Goal: Information Seeking & Learning: Learn about a topic

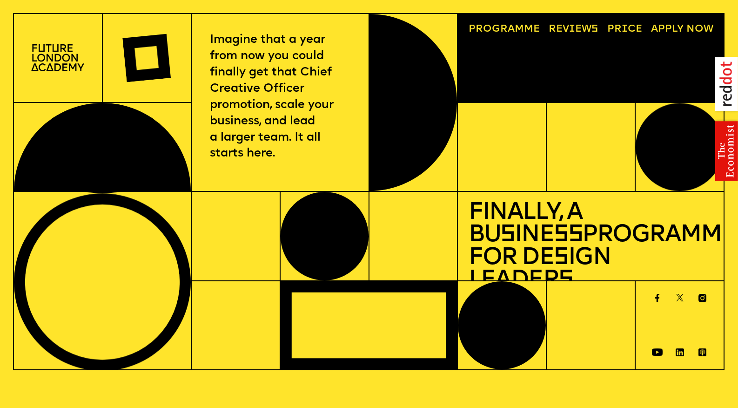
click at [512, 26] on span "a" at bounding box center [511, 29] width 7 height 10
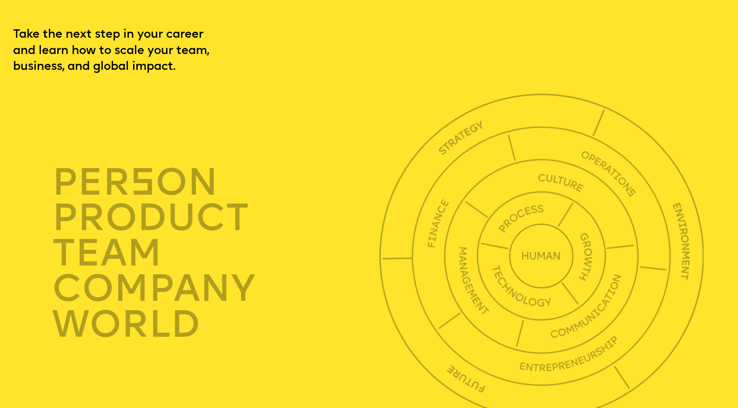
scroll to position [2565, 0]
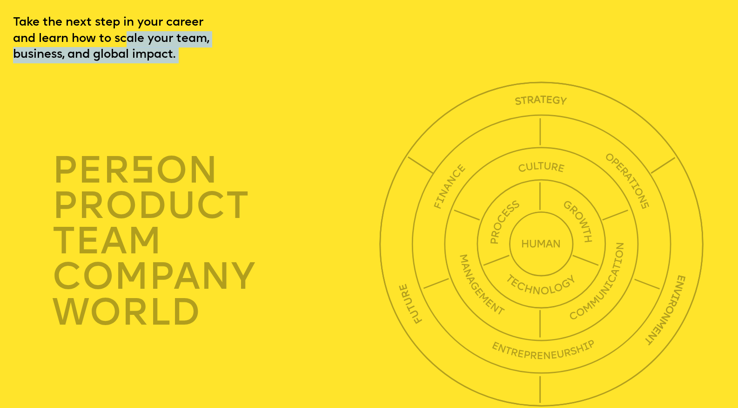
drag, startPoint x: 140, startPoint y: 66, endPoint x: 162, endPoint y: 96, distance: 37.5
click at [151, 95] on div "Take the next step in your career and learn how to scale your team, business, a…" at bounding box center [369, 210] width 738 height 391
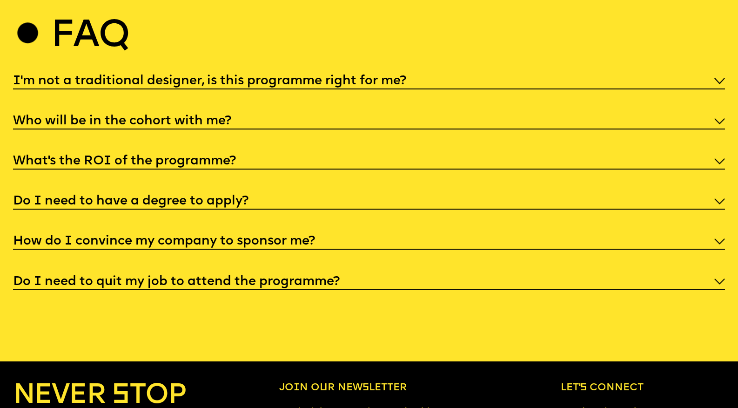
scroll to position [3847, 0]
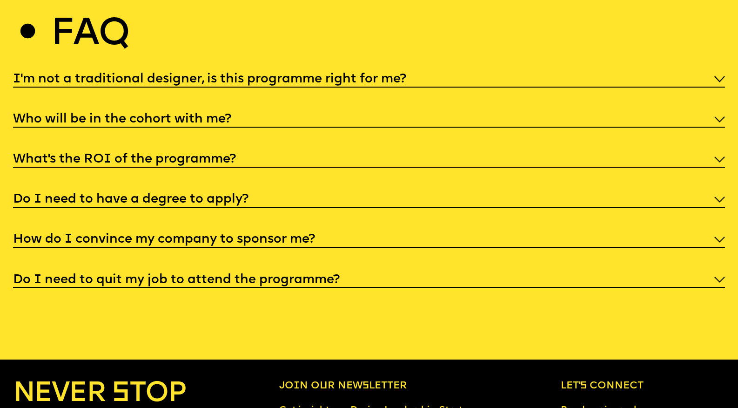
click at [397, 111] on div "Faq I'm not a traditional designer, is this programme right for me? Though the …" at bounding box center [369, 153] width 738 height 269
click at [396, 87] on div "I'm not a traditional designer, is this programme right for me?" at bounding box center [369, 78] width 712 height 18
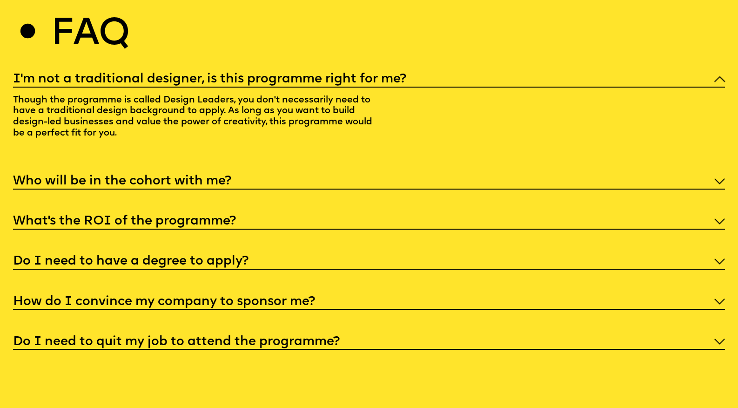
click at [179, 186] on h5 "Who will be in the cohort with me?" at bounding box center [122, 180] width 218 height 9
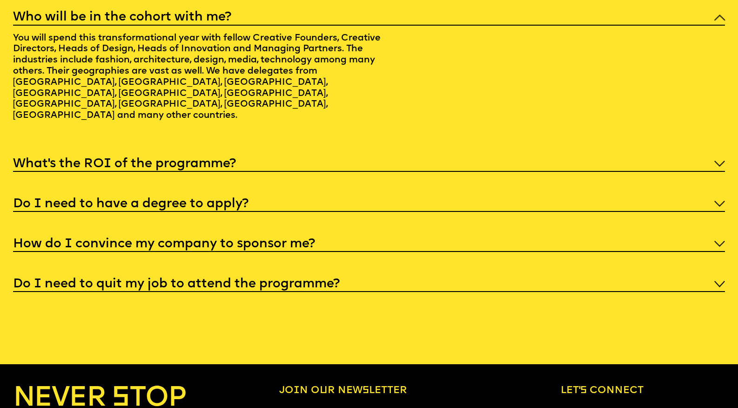
scroll to position [3948, 0]
click at [173, 172] on div "What’s the ROI of the programme?" at bounding box center [369, 163] width 712 height 18
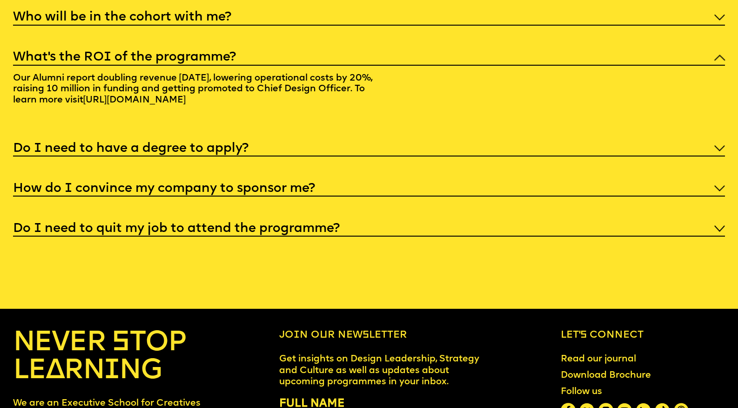
click at [154, 153] on h5 "Do I need to have a degree to apply?" at bounding box center [130, 148] width 235 height 9
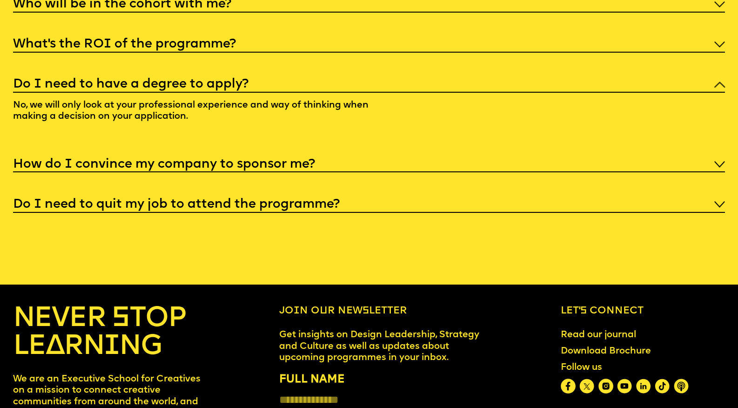
scroll to position [3962, 0]
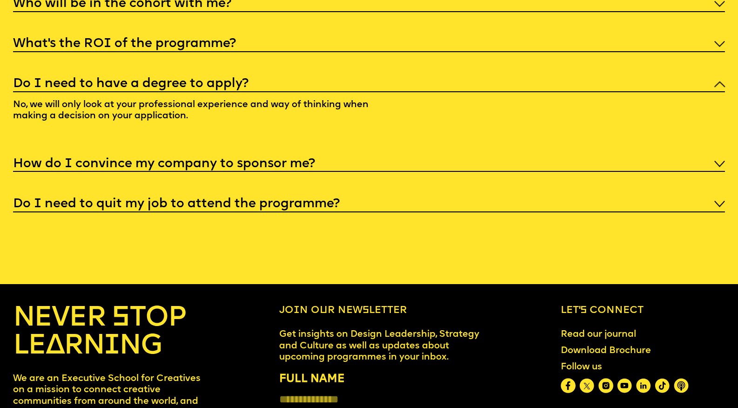
click at [155, 199] on div "I'm not a traditional designer, is this programme right for me? Though the prog…" at bounding box center [369, 83] width 712 height 258
click at [163, 168] on h5 "How do I convince my company to sponsor me?" at bounding box center [164, 163] width 302 height 9
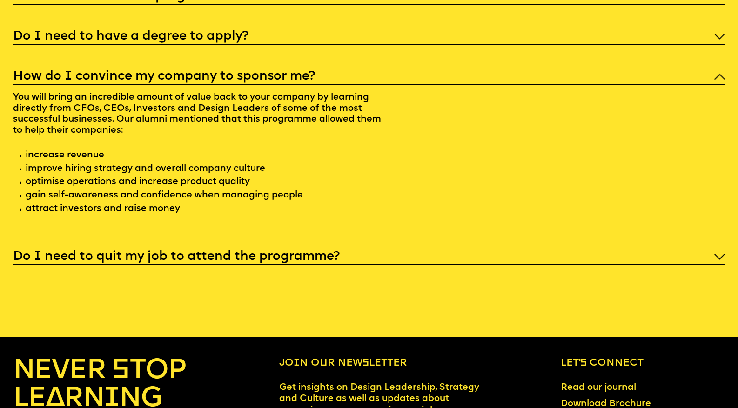
scroll to position [4012, 0]
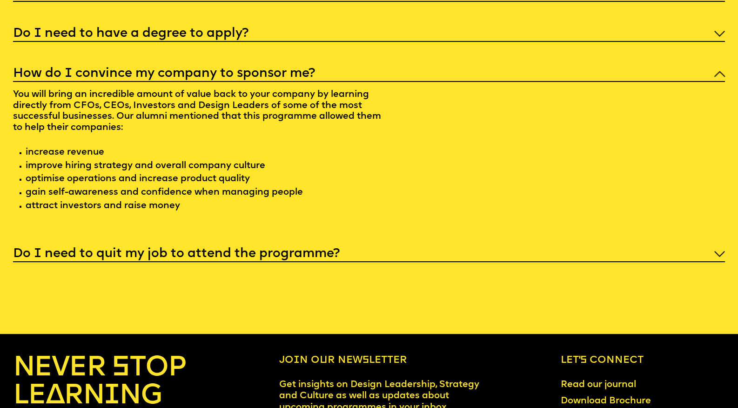
click at [124, 258] on h5 "Do I need to quit my job to attend the programme?" at bounding box center [176, 253] width 327 height 9
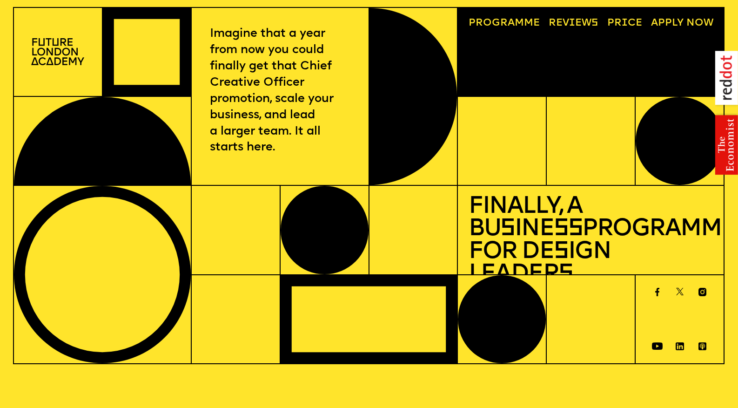
scroll to position [0, 0]
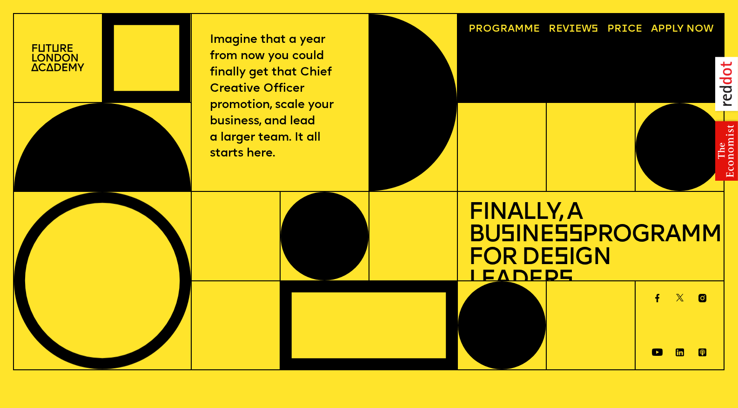
click at [619, 28] on link "Price" at bounding box center [624, 29] width 45 height 20
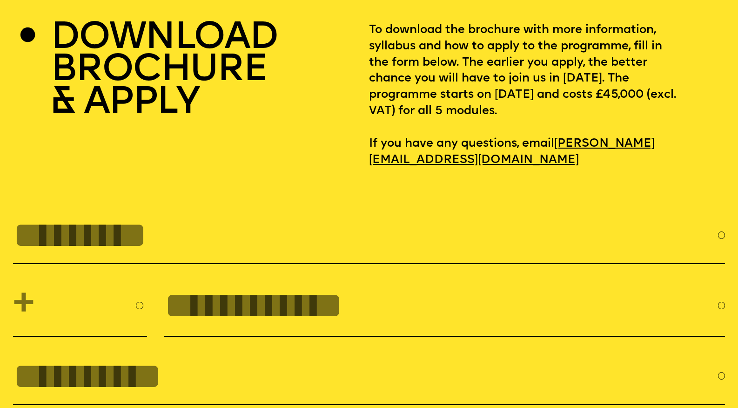
scroll to position [3043, 0]
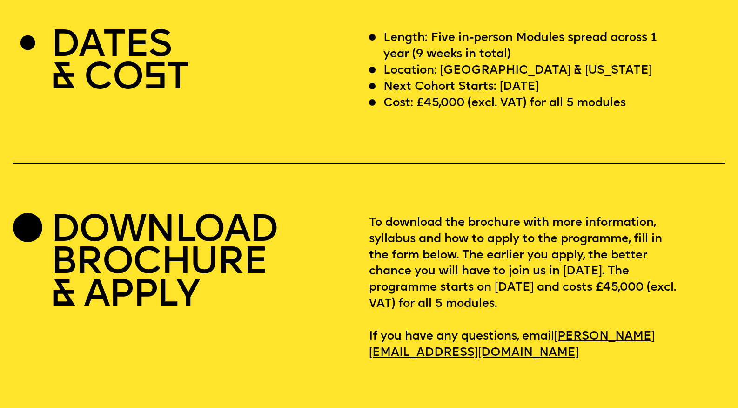
click at [219, 251] on h2 "DOWNLOAD BROCHURE & APPLY" at bounding box center [164, 263] width 227 height 97
click at [151, 266] on h2 "DOWNLOAD BROCHURE & APPLY" at bounding box center [164, 263] width 227 height 97
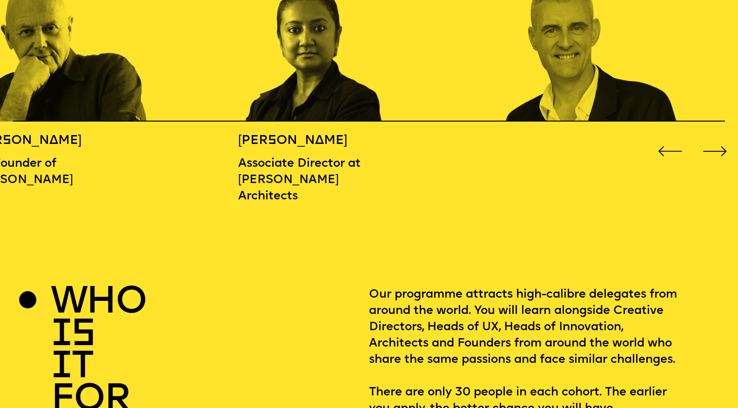
scroll to position [0, 0]
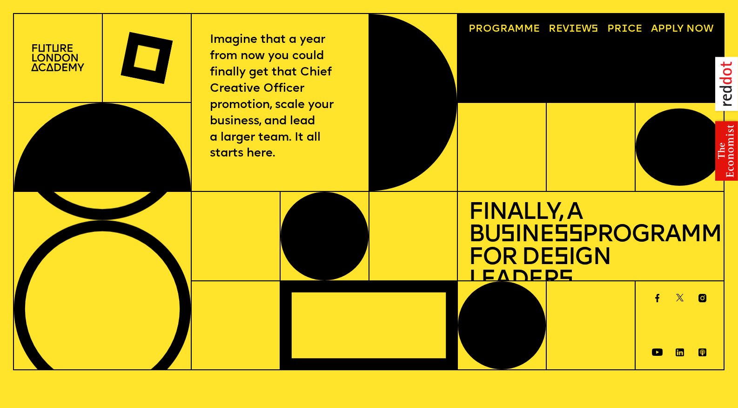
click at [530, 26] on link "Progr a mme" at bounding box center [503, 29] width 81 height 20
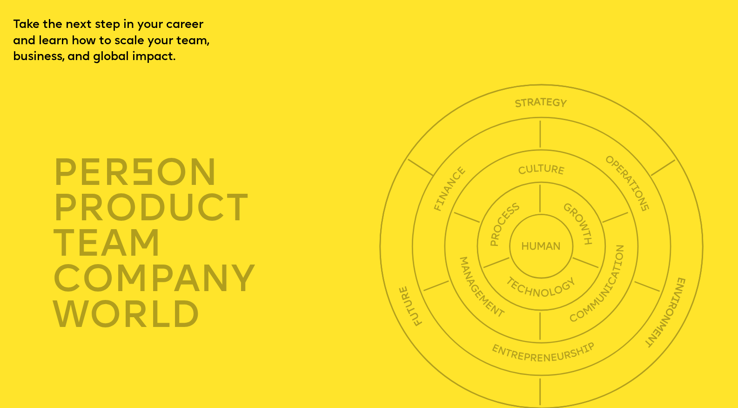
scroll to position [2565, 0]
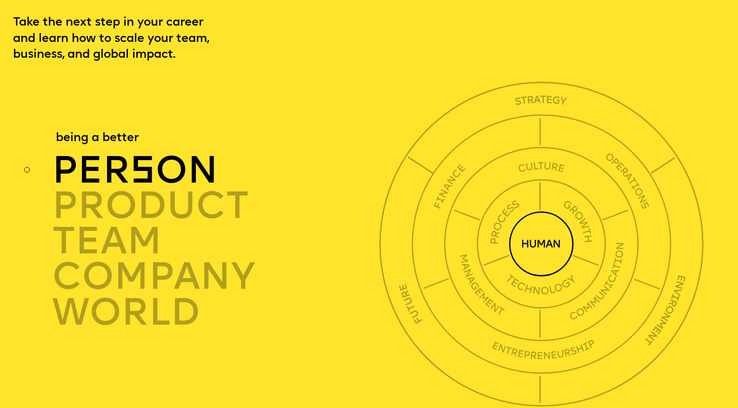
click at [153, 192] on span "s" at bounding box center [142, 173] width 25 height 38
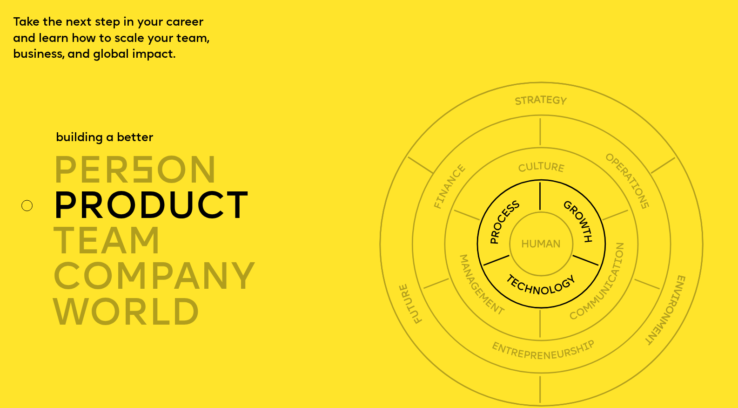
click at [150, 223] on div "product" at bounding box center [218, 205] width 332 height 35
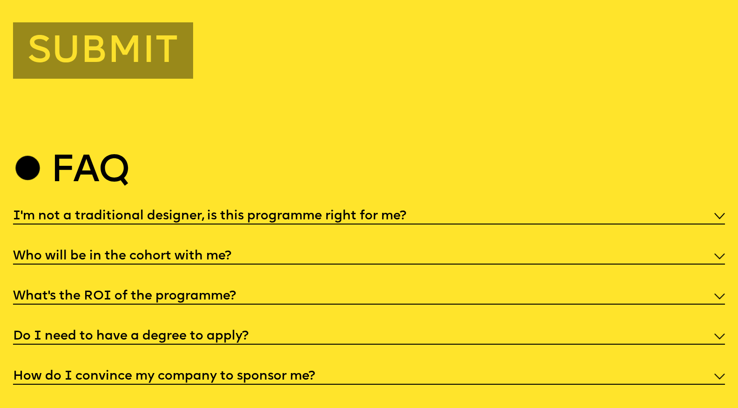
scroll to position [3747, 0]
